Goal: Task Accomplishment & Management: Manage account settings

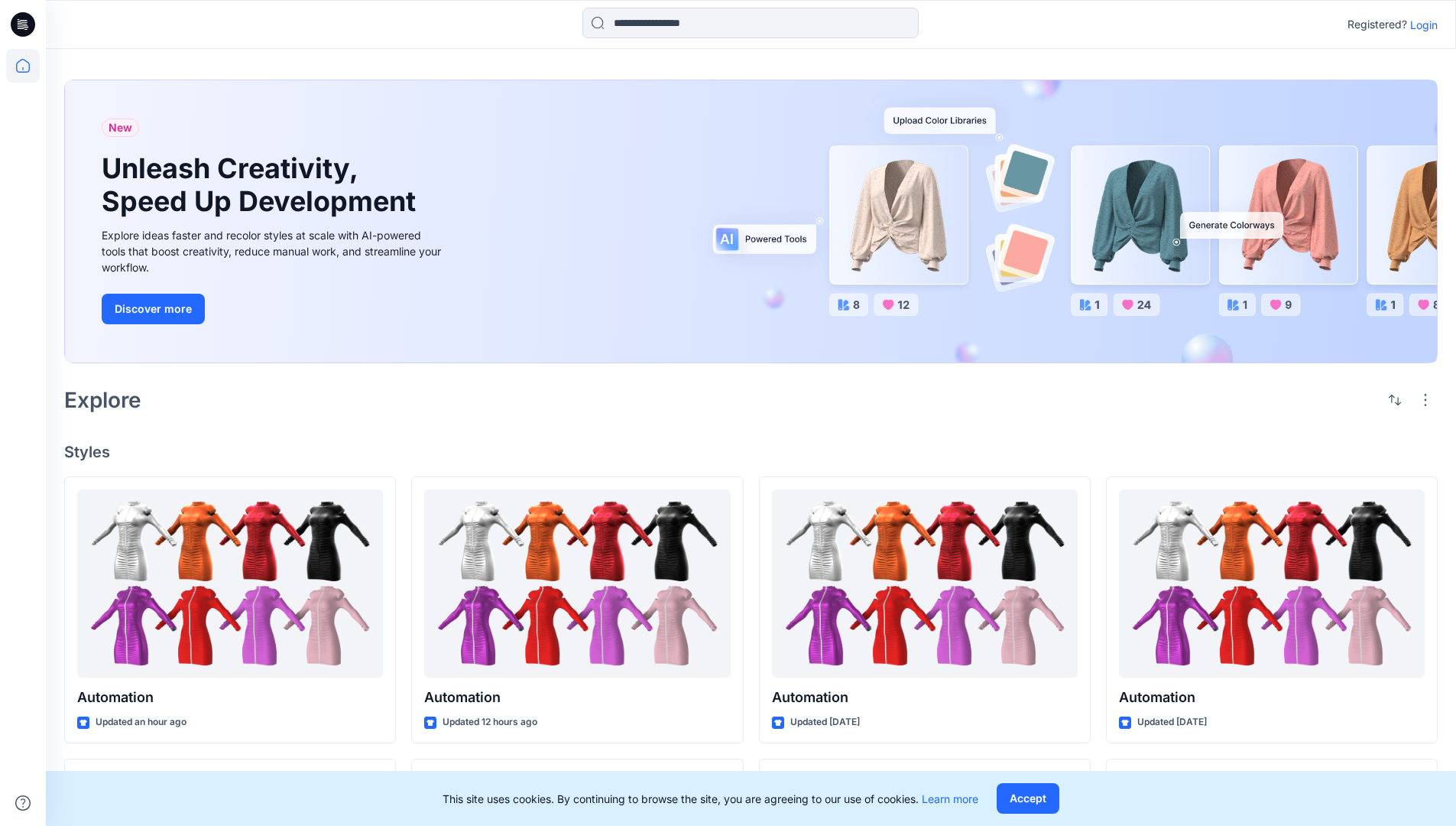
click at [1420, 24] on p "Login" at bounding box center [1424, 24] width 27 height 16
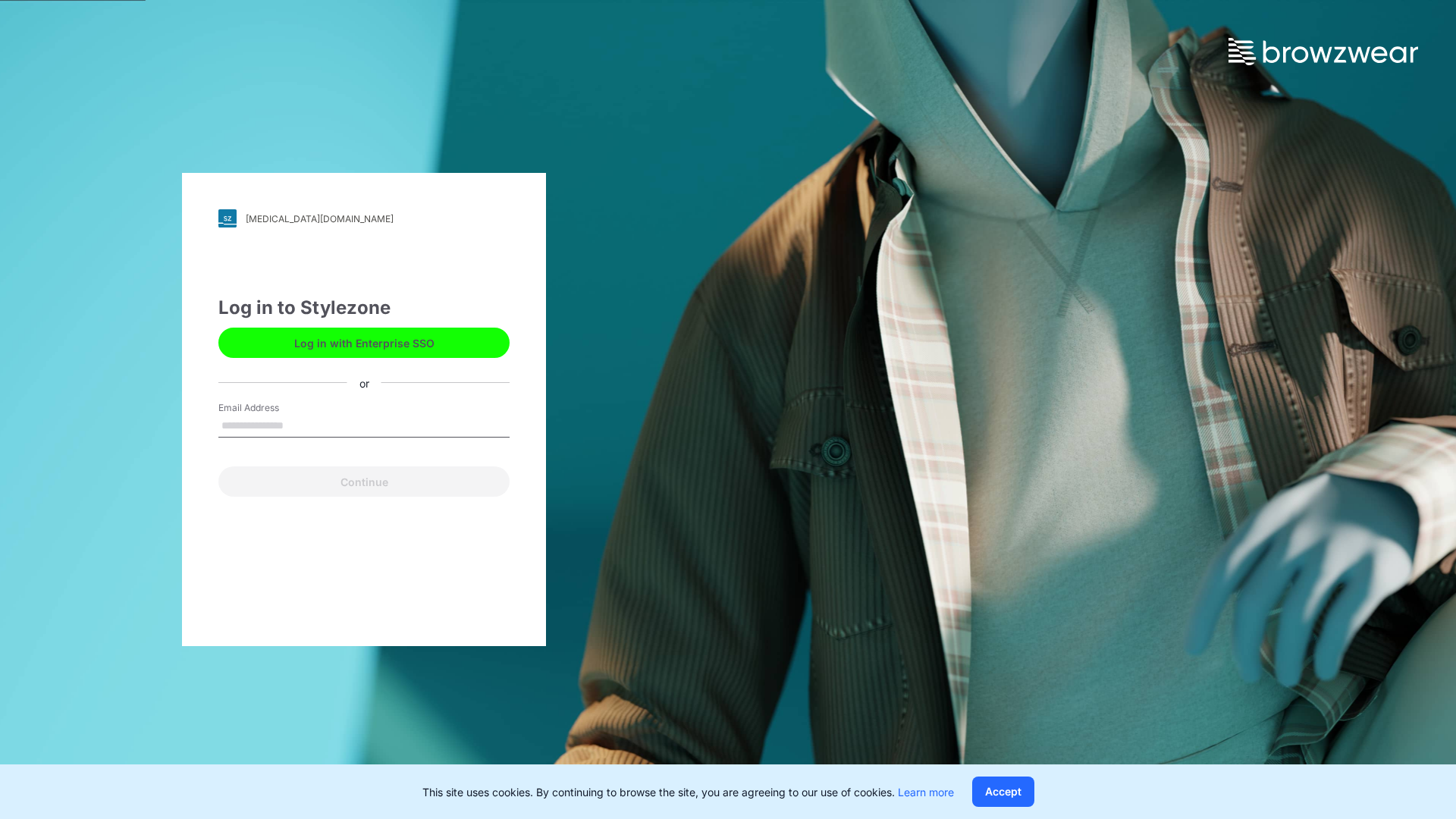
click at [299, 425] on input "Email Address" at bounding box center [364, 426] width 291 height 23
type input "**********"
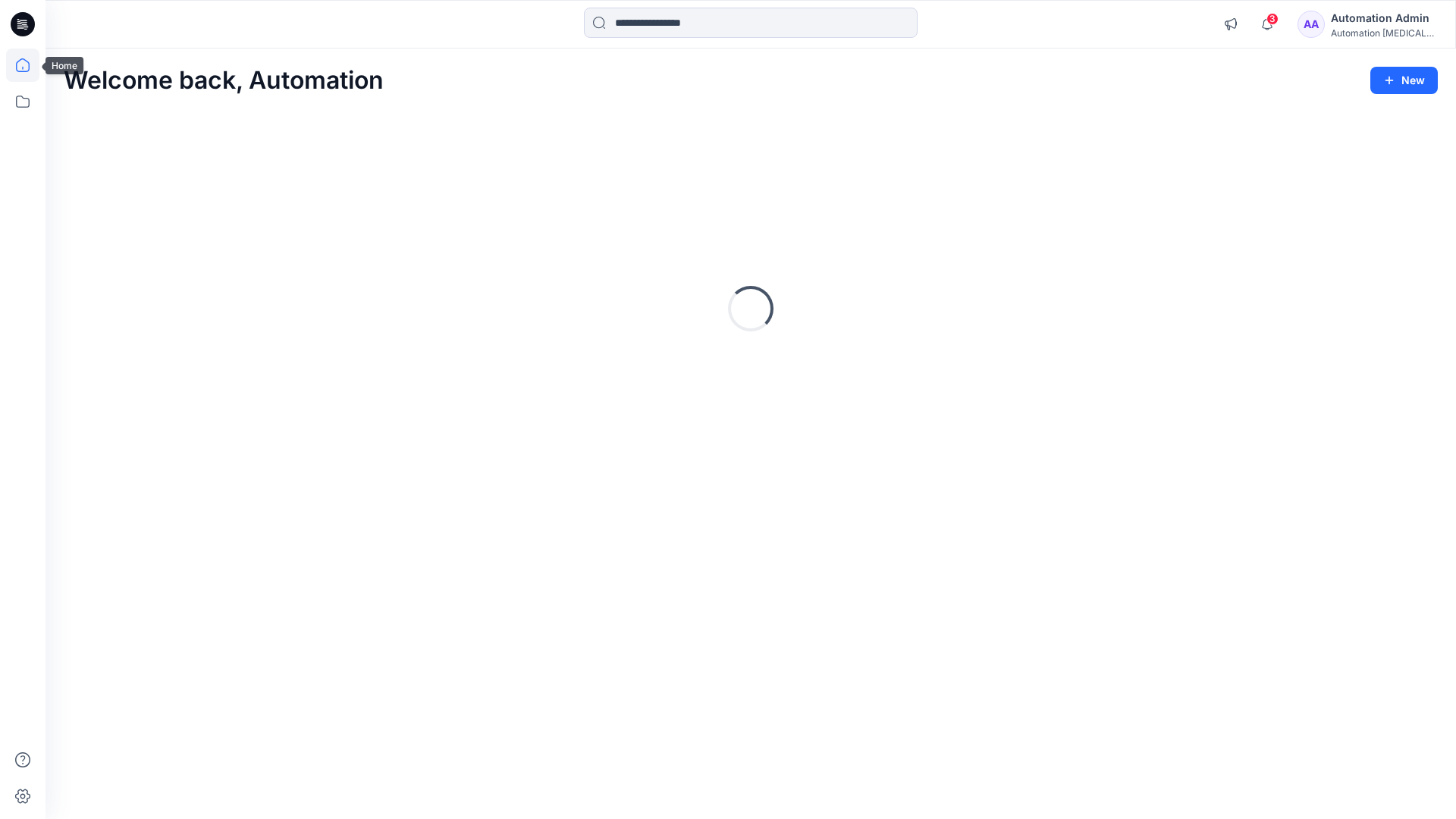
click at [29, 65] on icon at bounding box center [22, 65] width 14 height 14
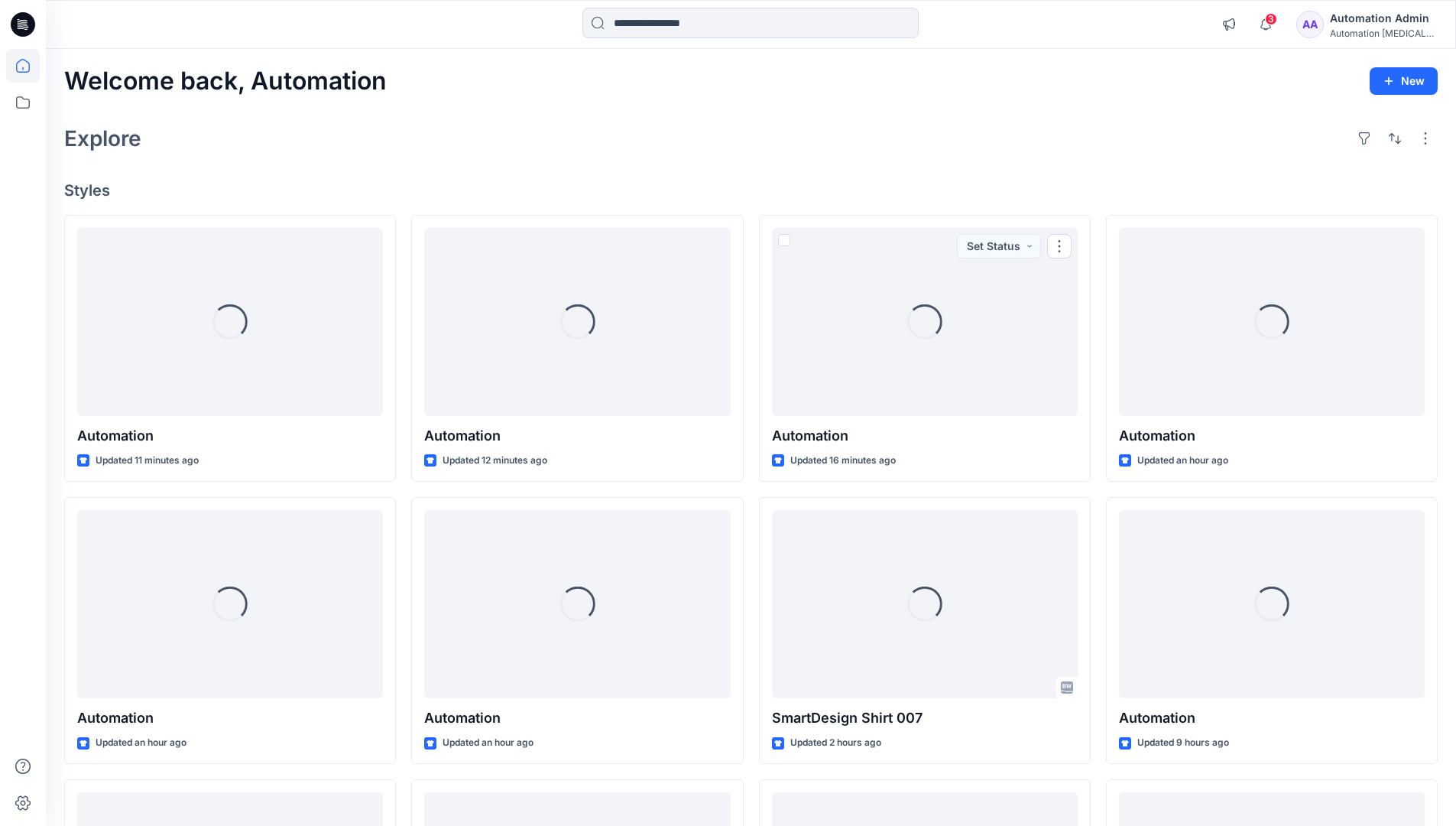
click at [1385, 17] on div "Automation Admin" at bounding box center [1383, 18] width 107 height 18
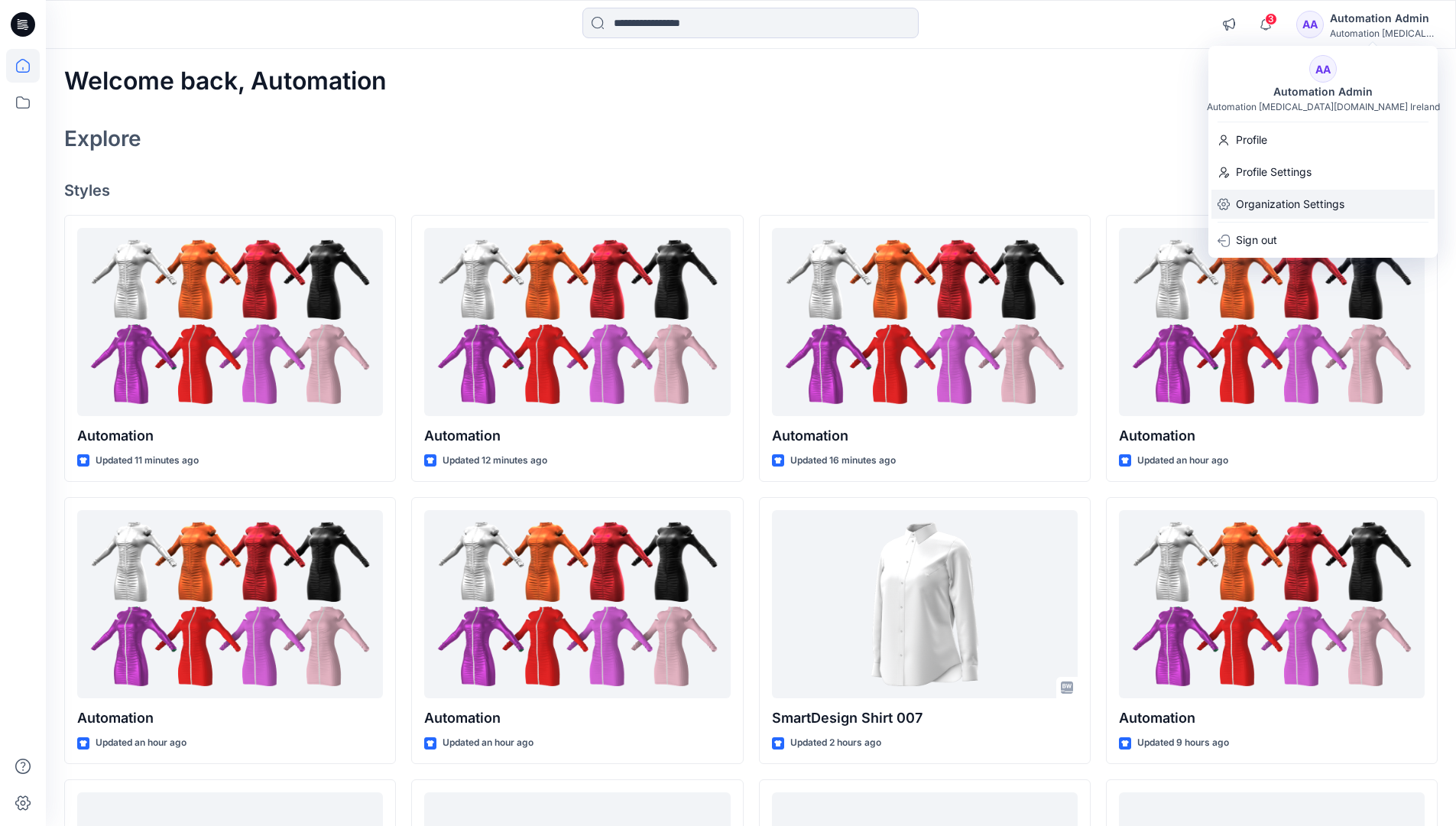
click at [1308, 204] on p "Organization Settings" at bounding box center [1290, 204] width 109 height 29
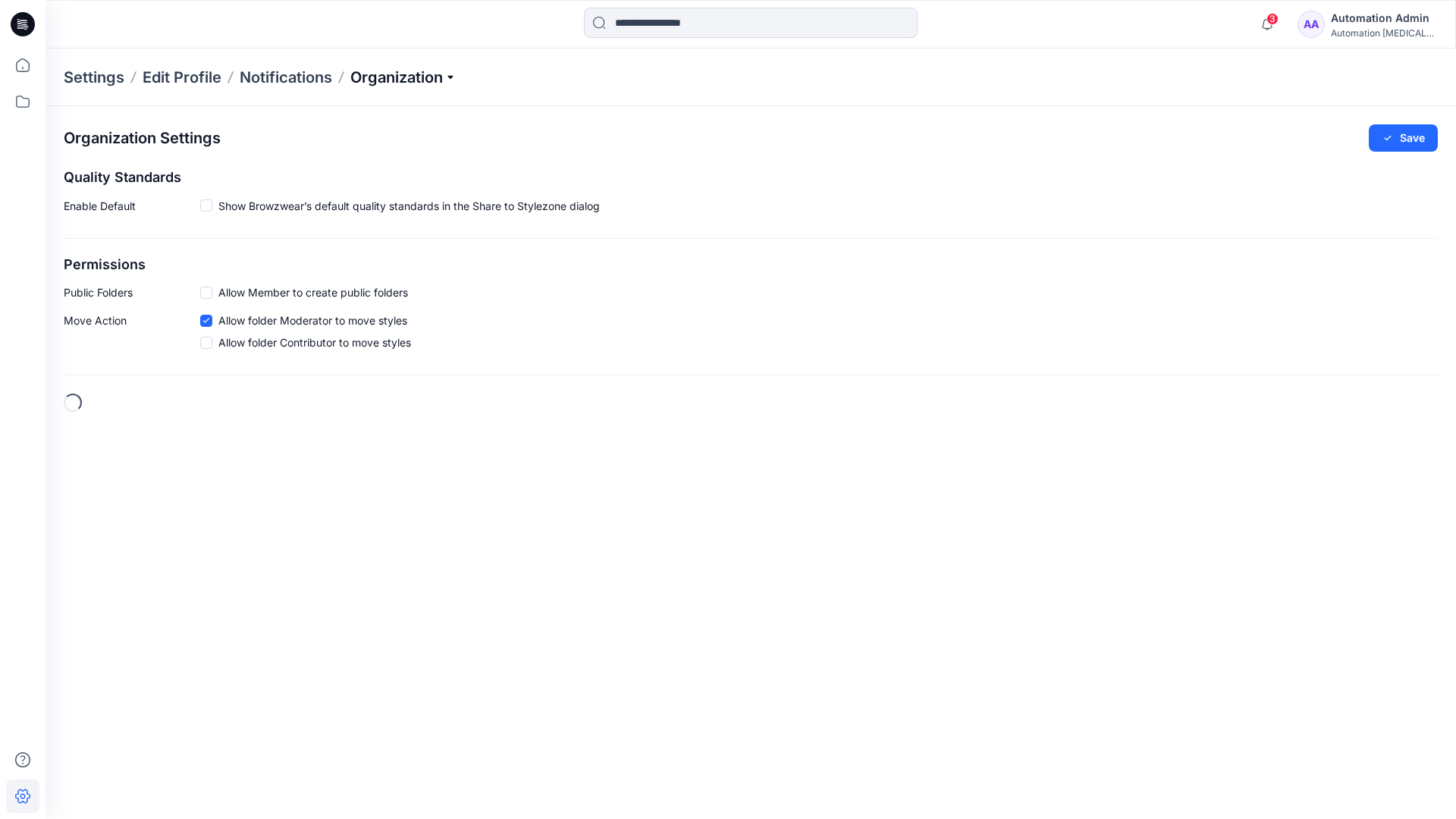
click at [455, 74] on p "Organization" at bounding box center [403, 78] width 106 height 21
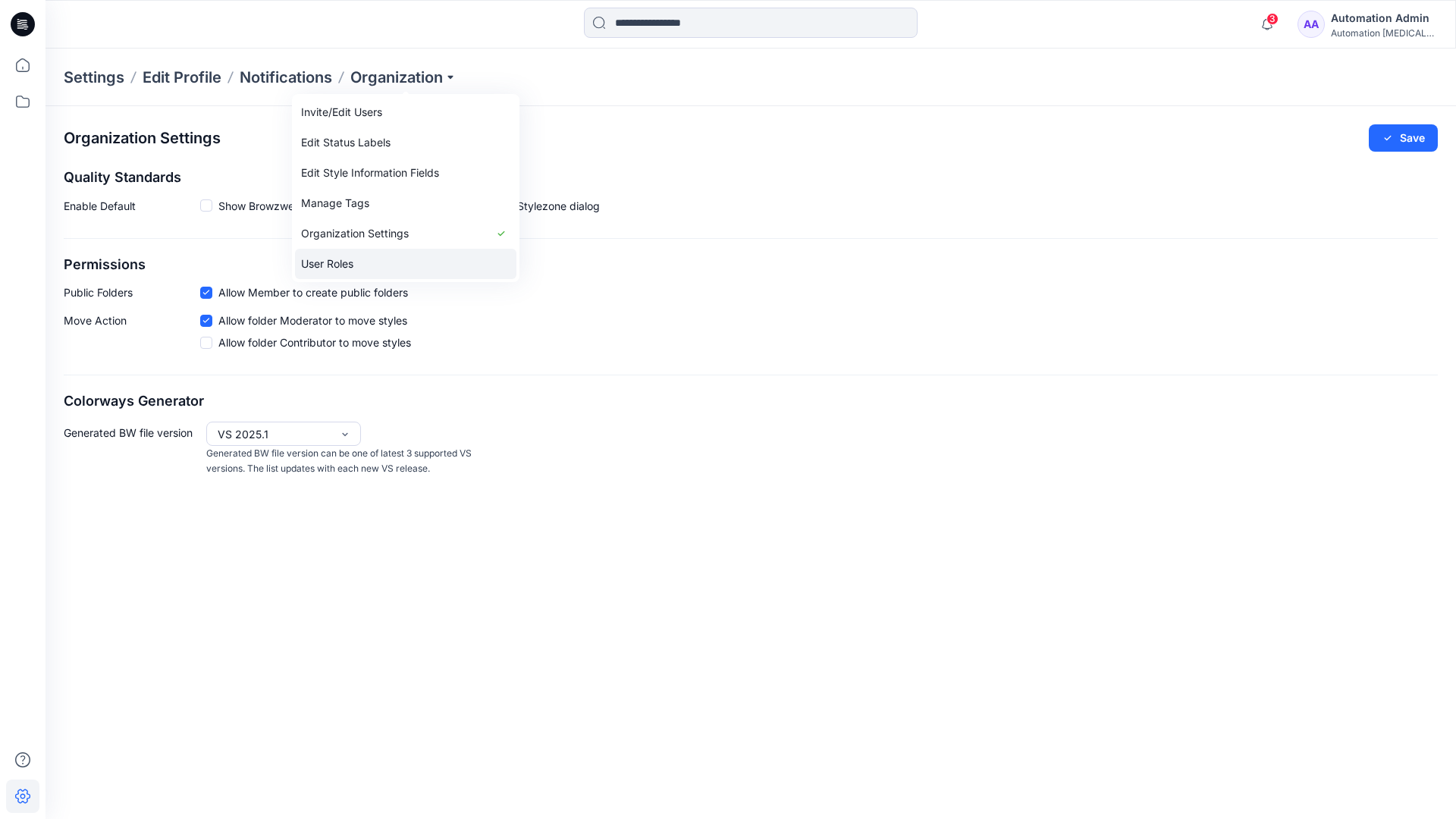
click at [359, 261] on link "User Roles" at bounding box center [406, 263] width 221 height 31
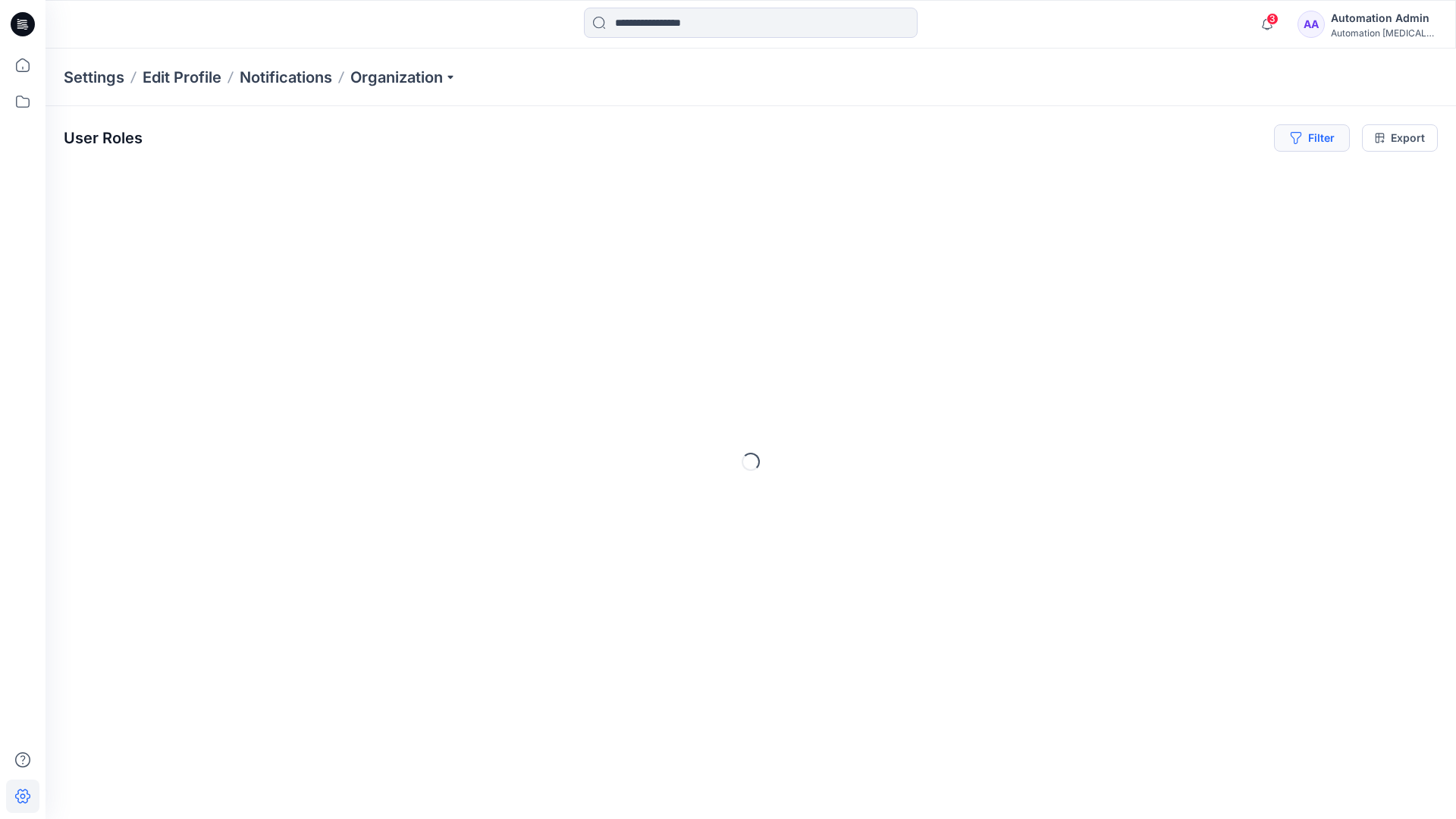
click at [1317, 143] on button "Filter" at bounding box center [1312, 138] width 76 height 27
click at [1218, 177] on div at bounding box center [1256, 178] width 156 height 19
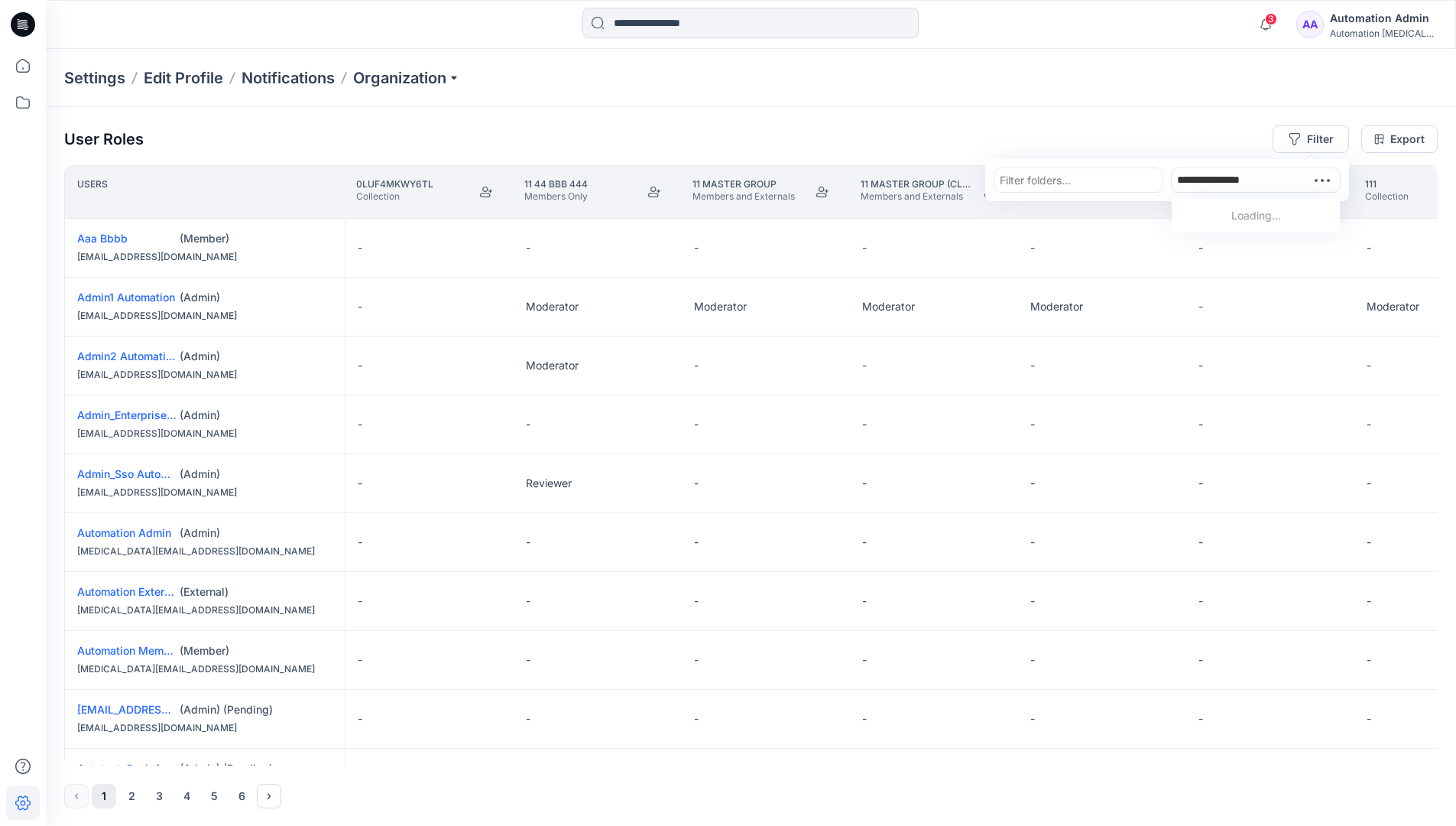
type input "**********"
click at [1231, 213] on p "Automation Member" at bounding box center [1257, 219] width 102 height 20
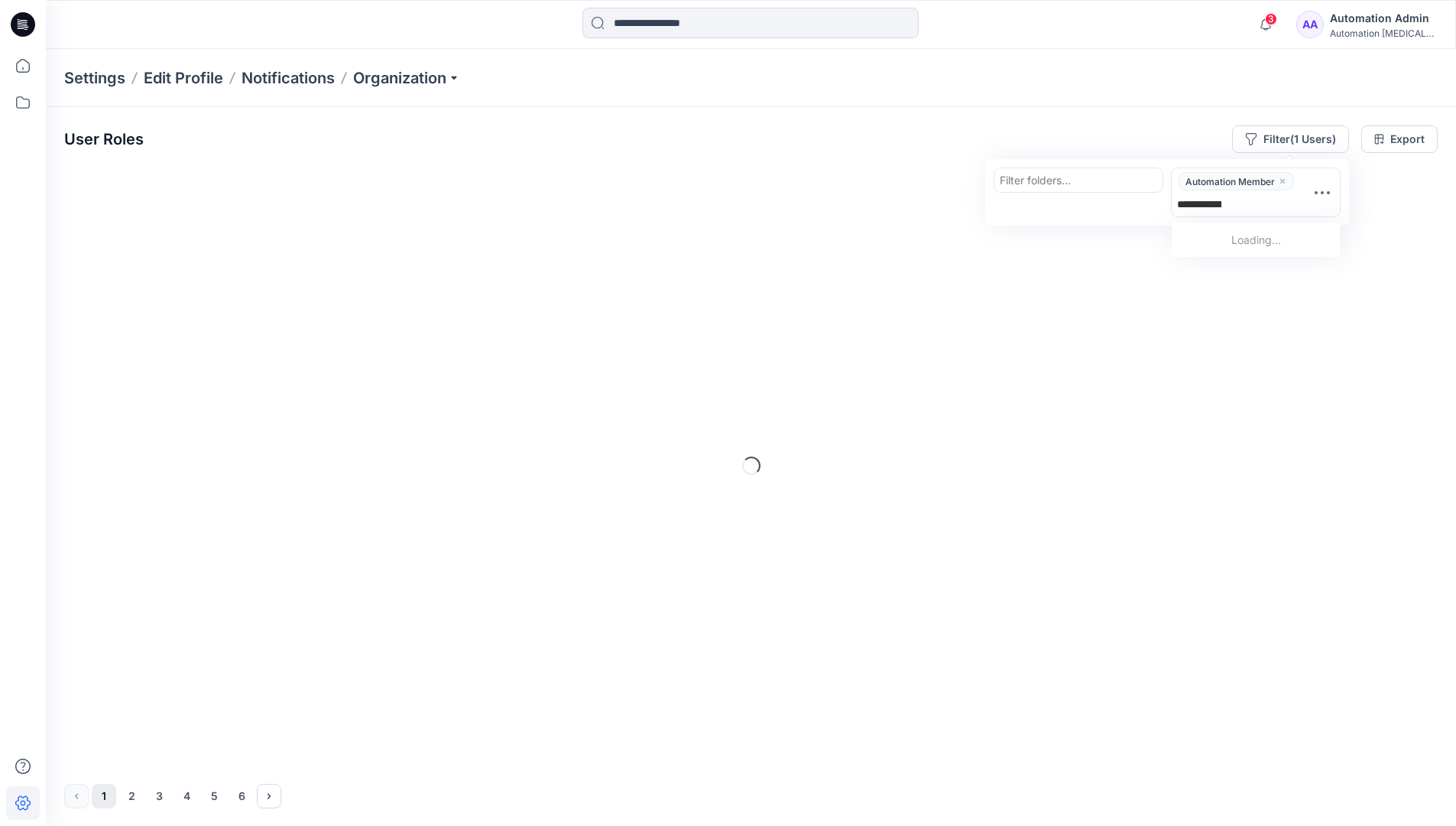
type input "**********"
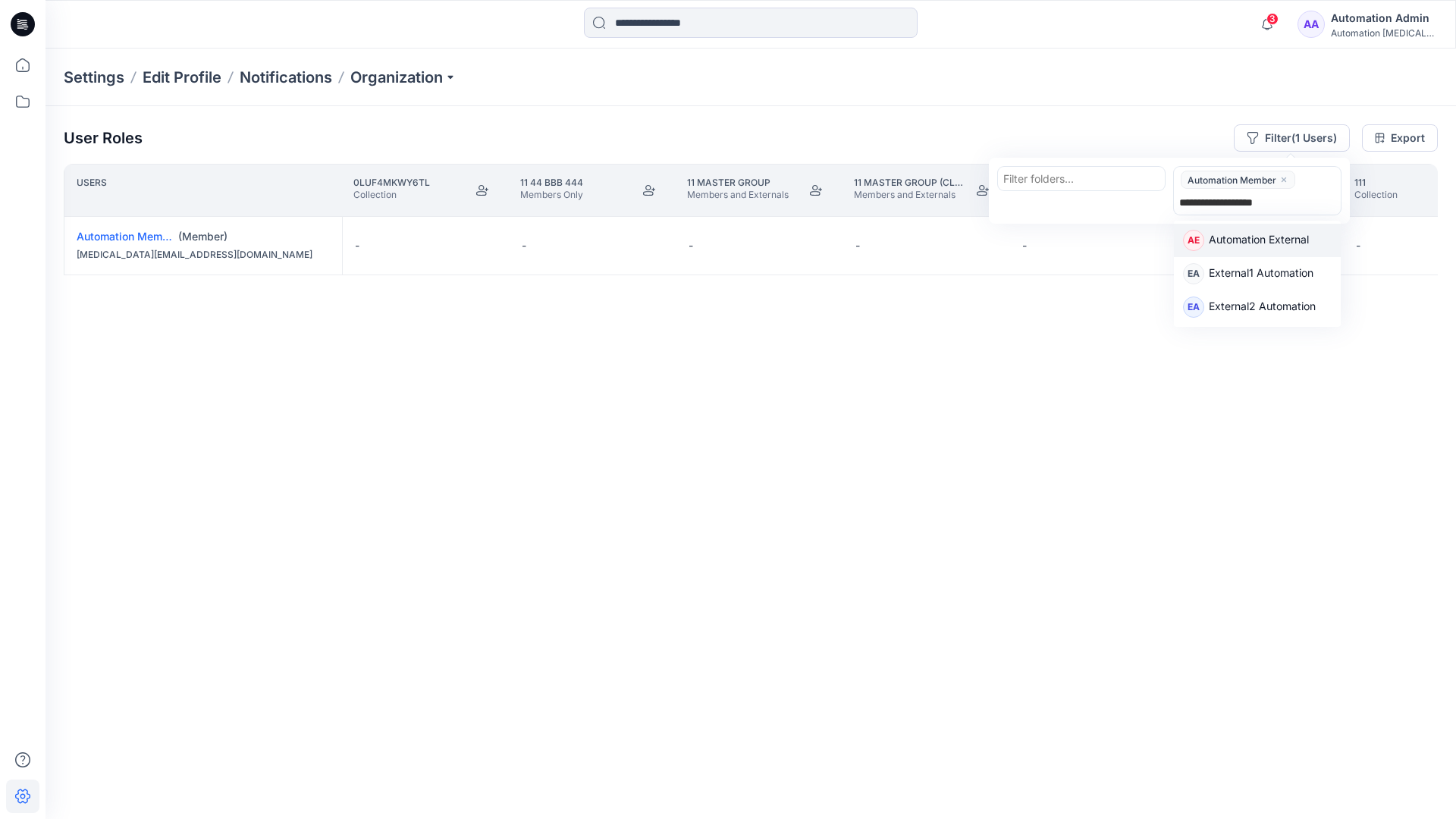
click at [1303, 239] on p "Automation External" at bounding box center [1258, 241] width 100 height 20
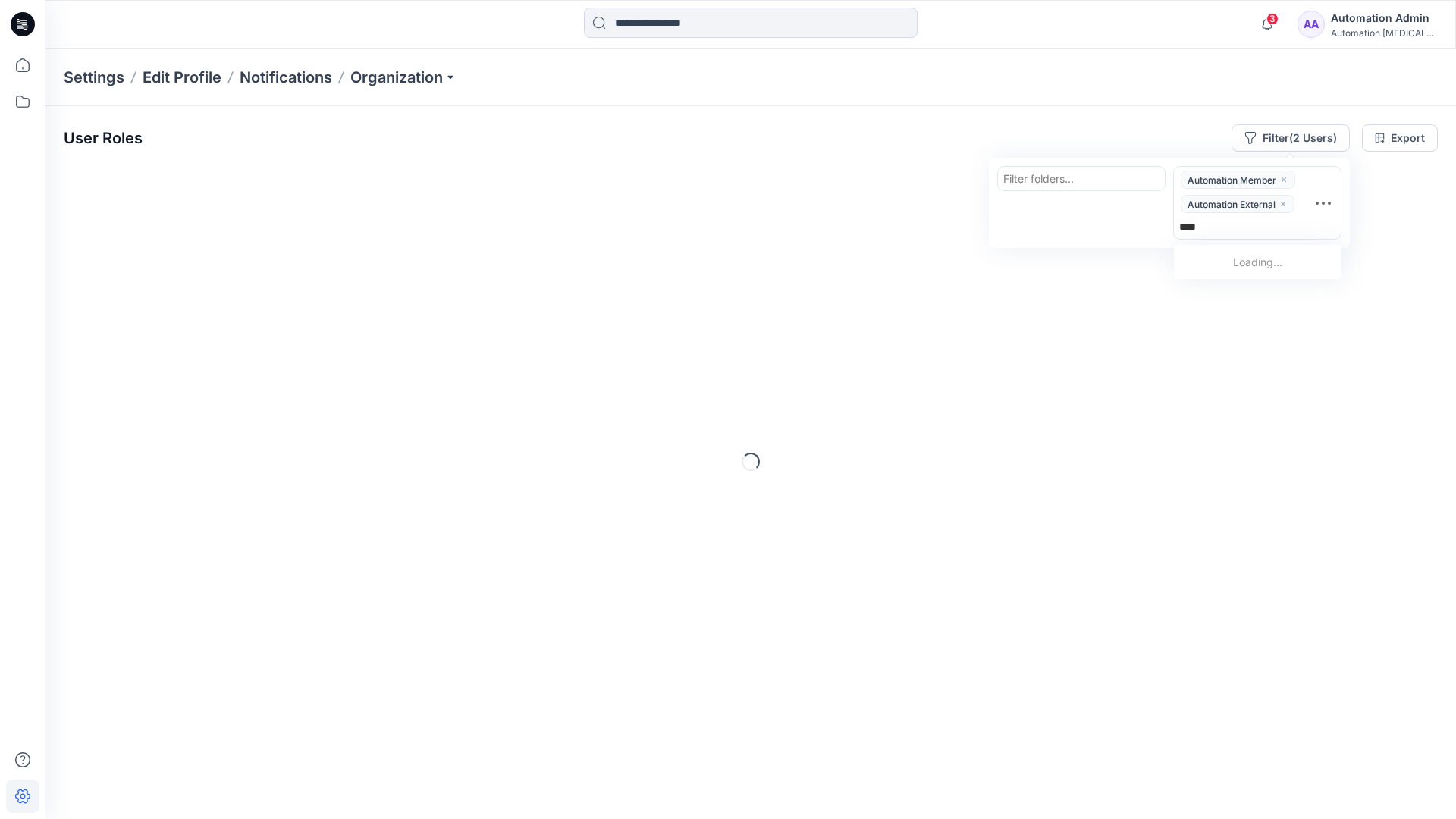
type input "*****"
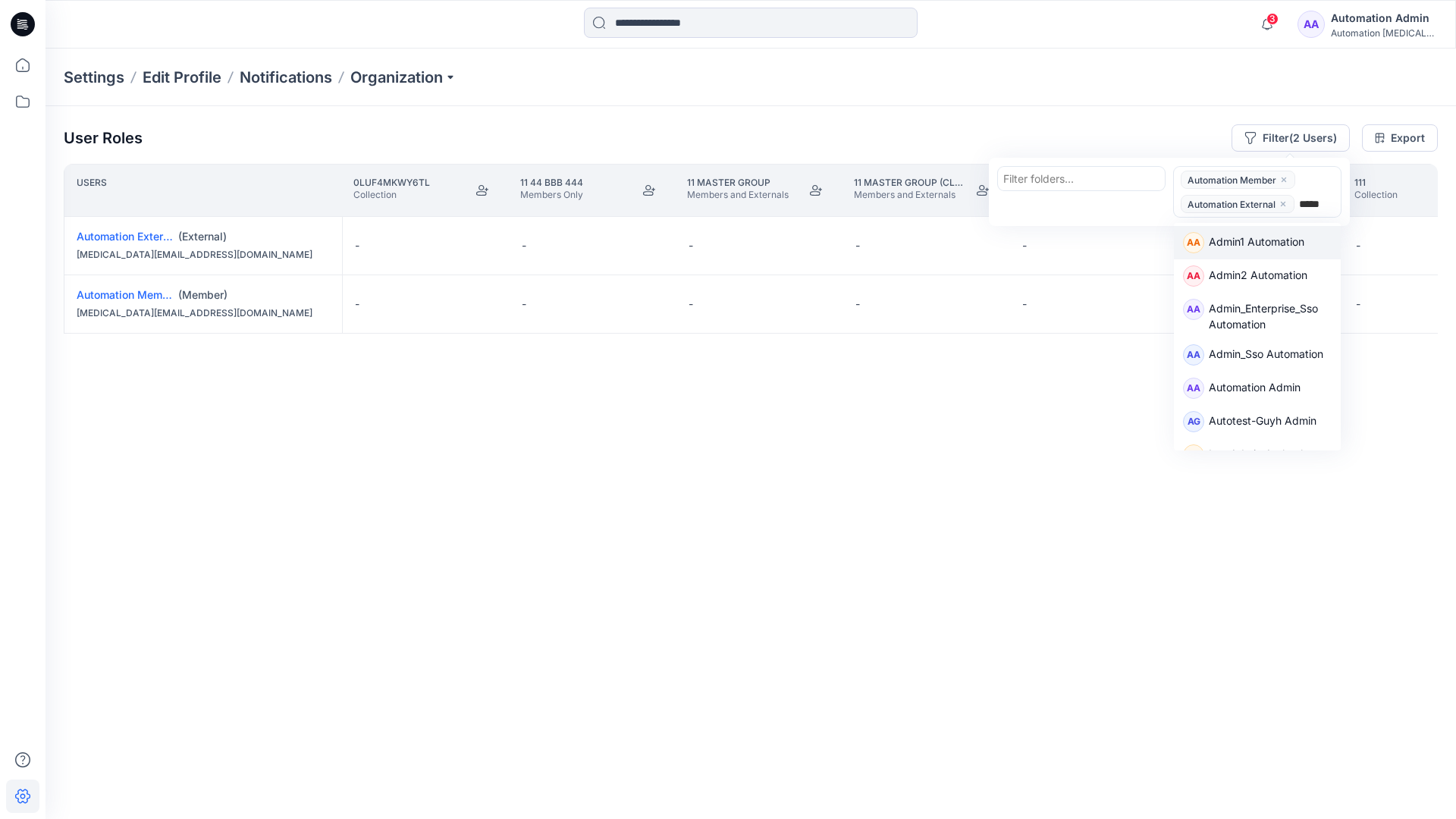
click at [1302, 228] on div "AA Admin1 Automation" at bounding box center [1257, 242] width 167 height 33
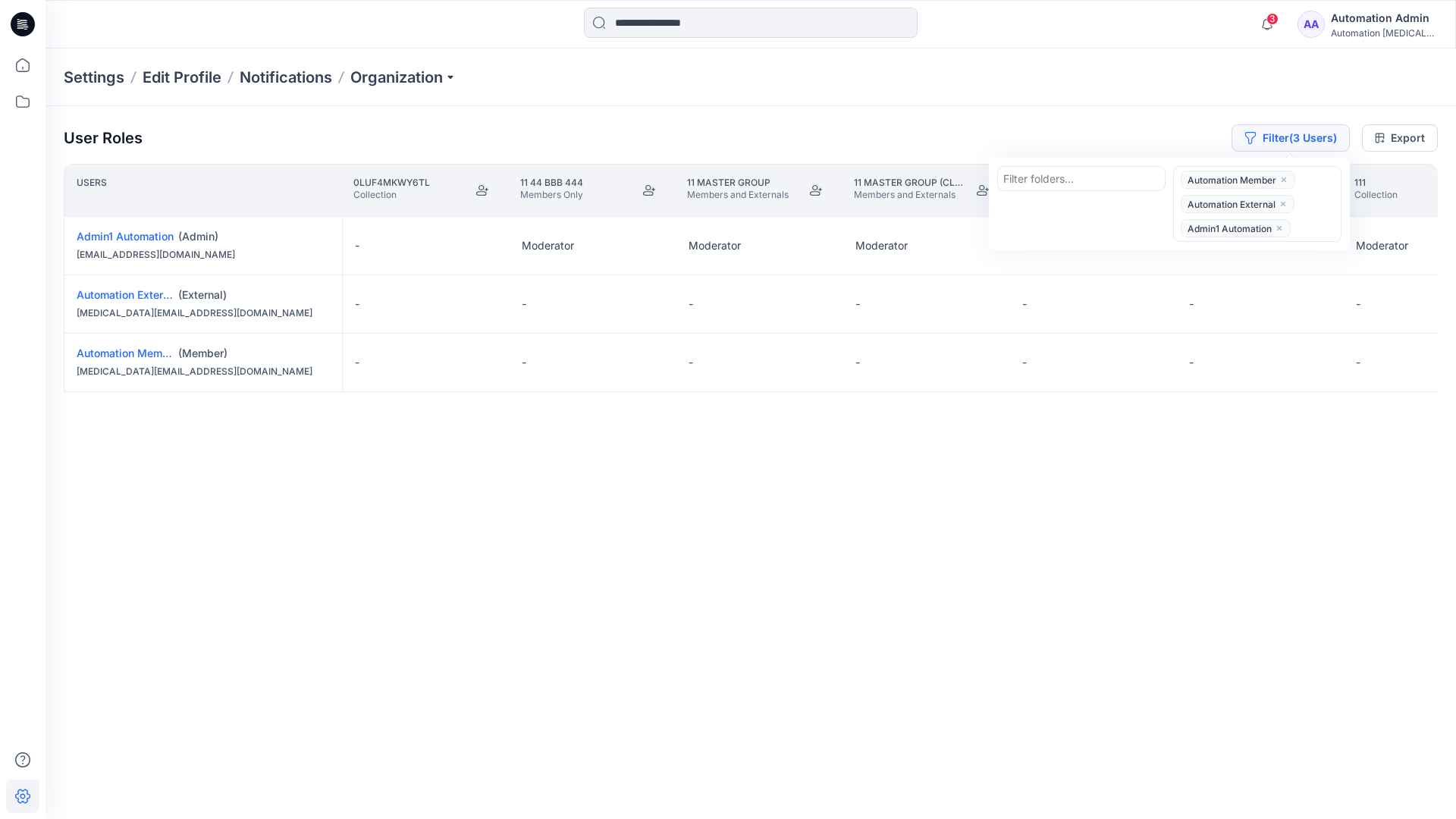
click at [1269, 130] on button "Filter (3 Users)" at bounding box center [1290, 138] width 118 height 27
click at [1289, 142] on button "Filter (3 Users)" at bounding box center [1290, 138] width 118 height 27
click at [1284, 200] on icon "close" at bounding box center [1283, 204] width 9 height 9
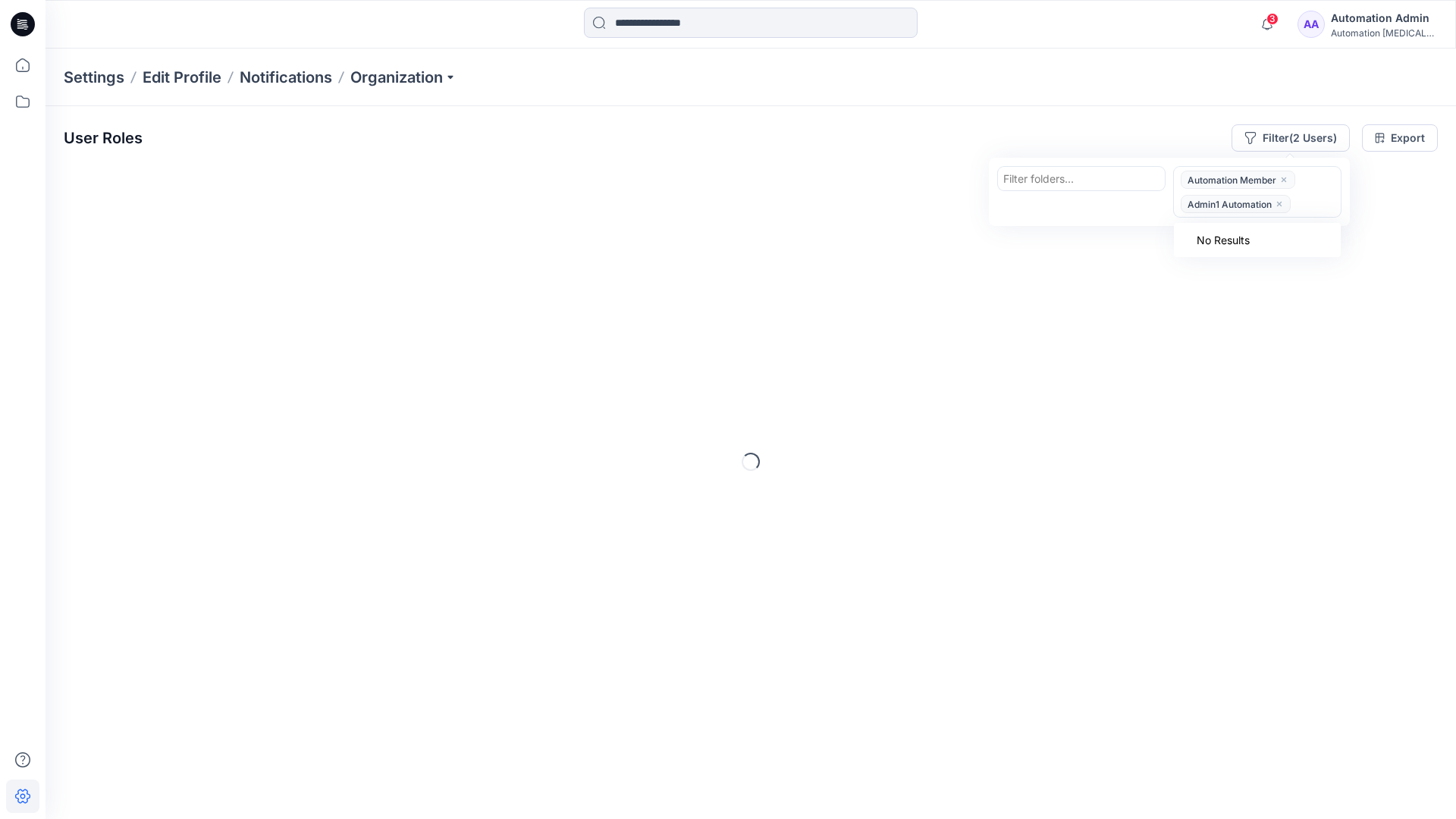
click at [1280, 201] on icon "close" at bounding box center [1279, 204] width 9 height 9
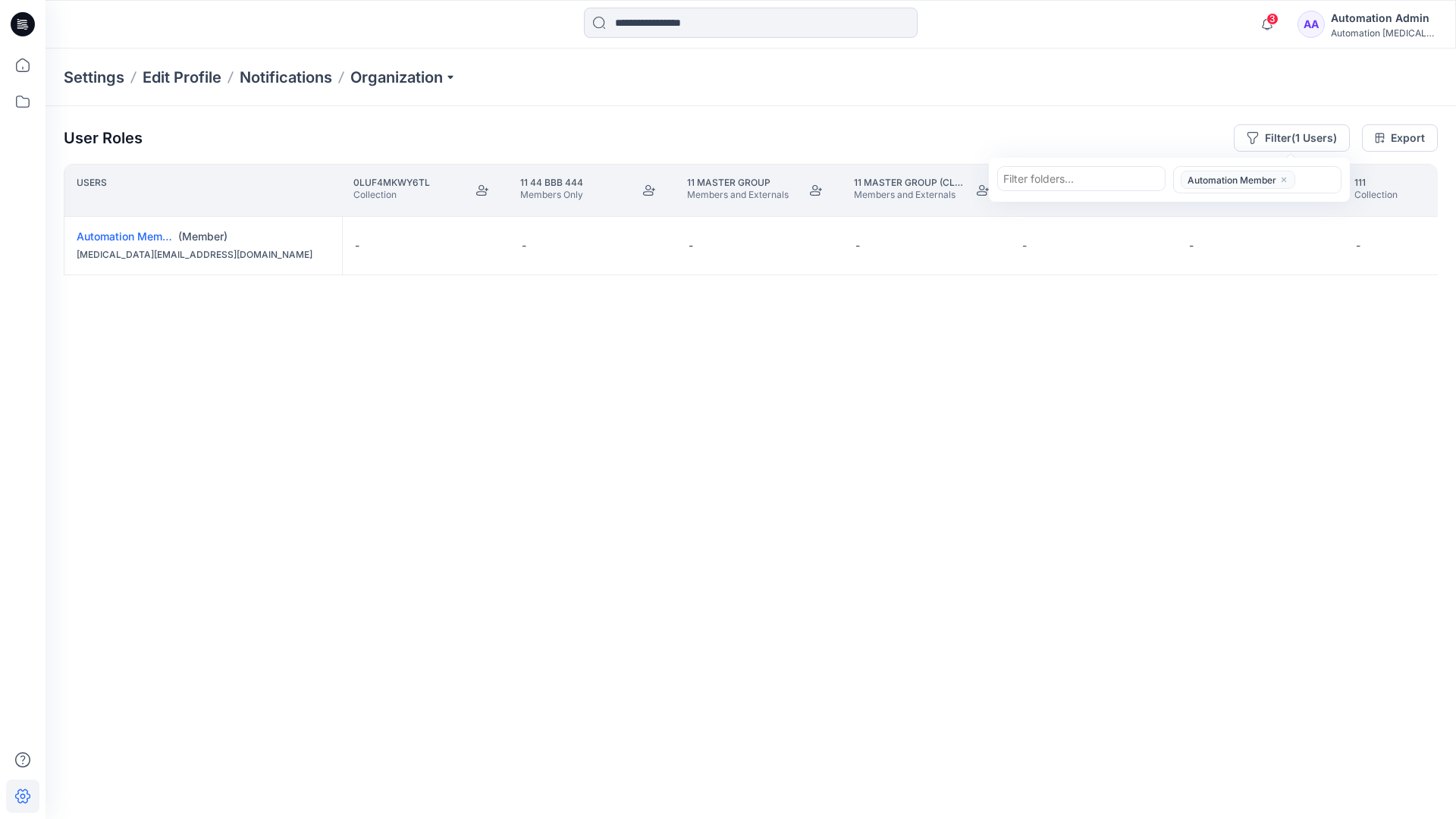
click at [1284, 177] on icon "close" at bounding box center [1284, 179] width 9 height 9
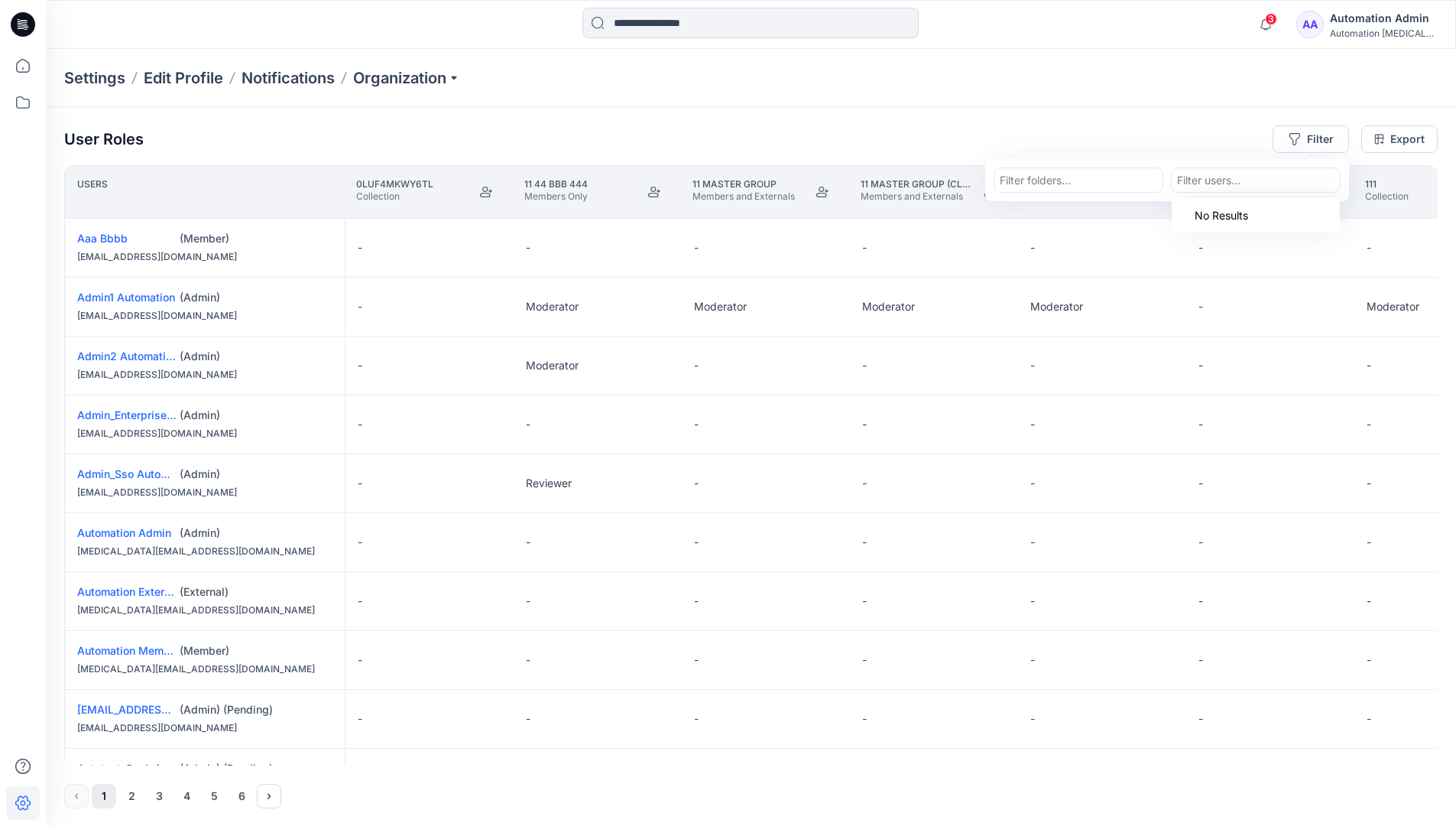
click at [1095, 121] on div "User Roles Filter Filter folders... option Automation Member, deselected. Use U…" at bounding box center [751, 467] width 1410 height 720
click at [1395, 19] on div "Automation Admin" at bounding box center [1383, 18] width 107 height 18
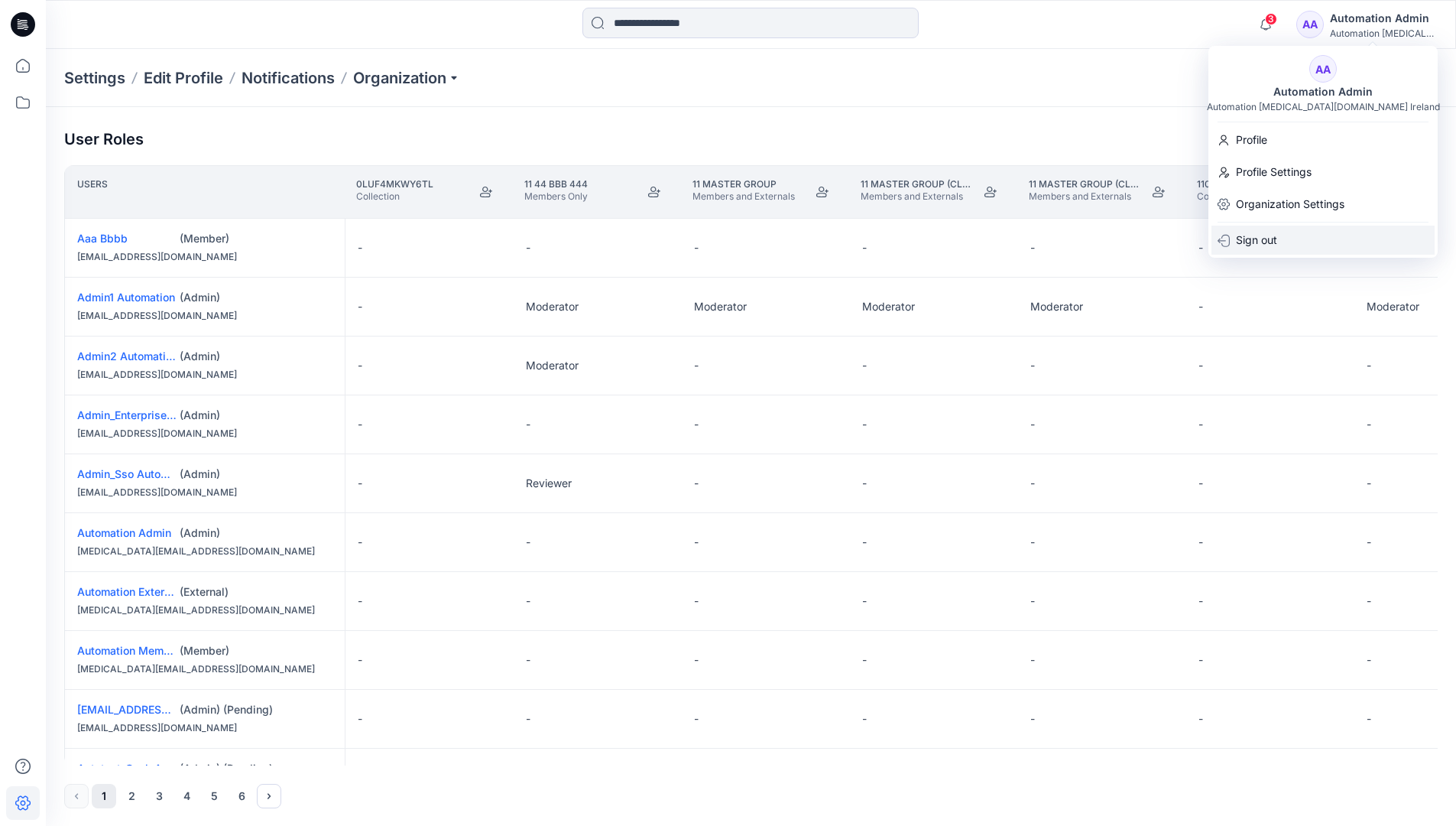
click at [1306, 234] on div "Sign out" at bounding box center [1323, 240] width 223 height 29
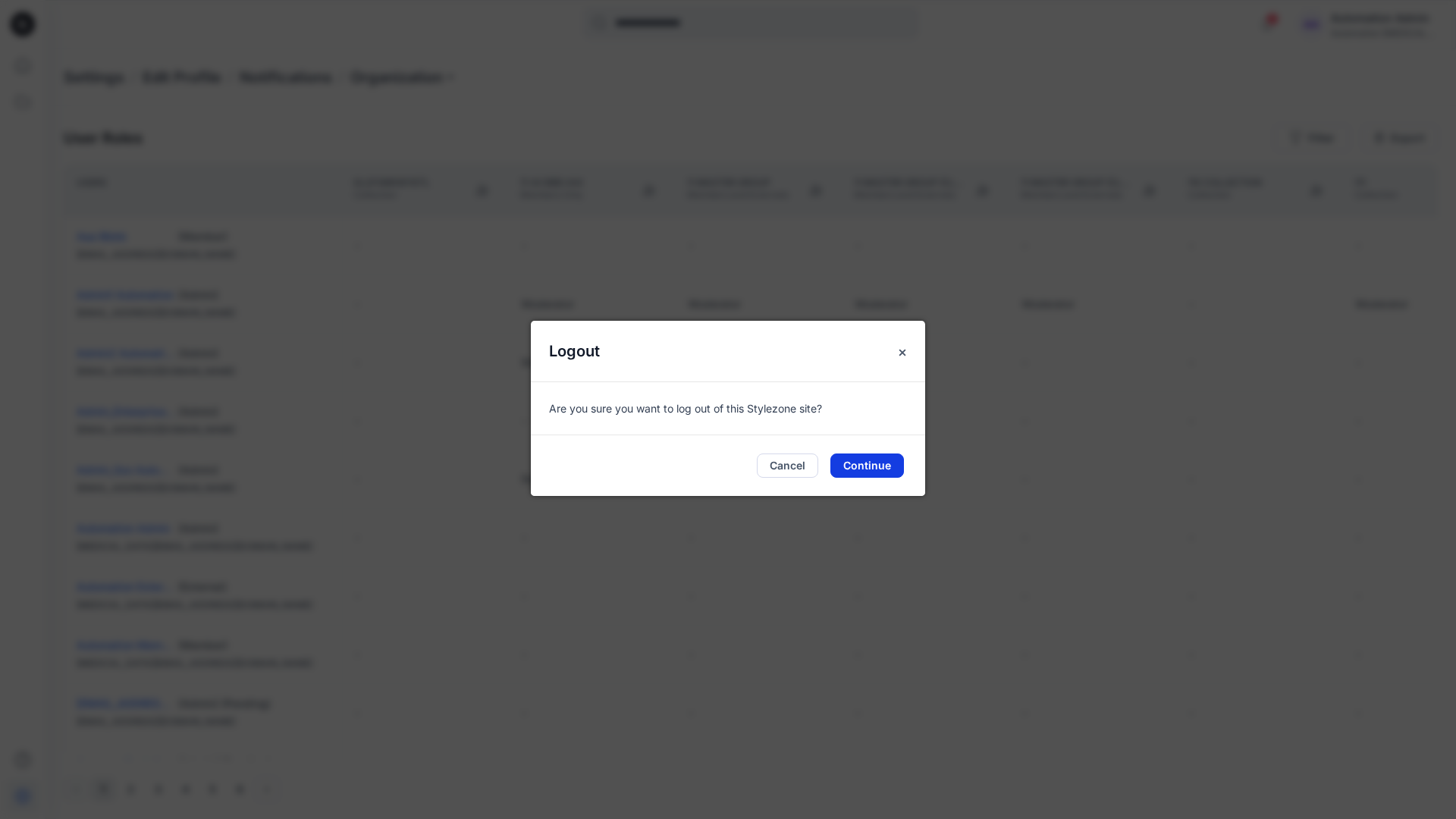
click at [864, 461] on button "Continue" at bounding box center [866, 465] width 73 height 24
